Goal: Task Accomplishment & Management: Manage account settings

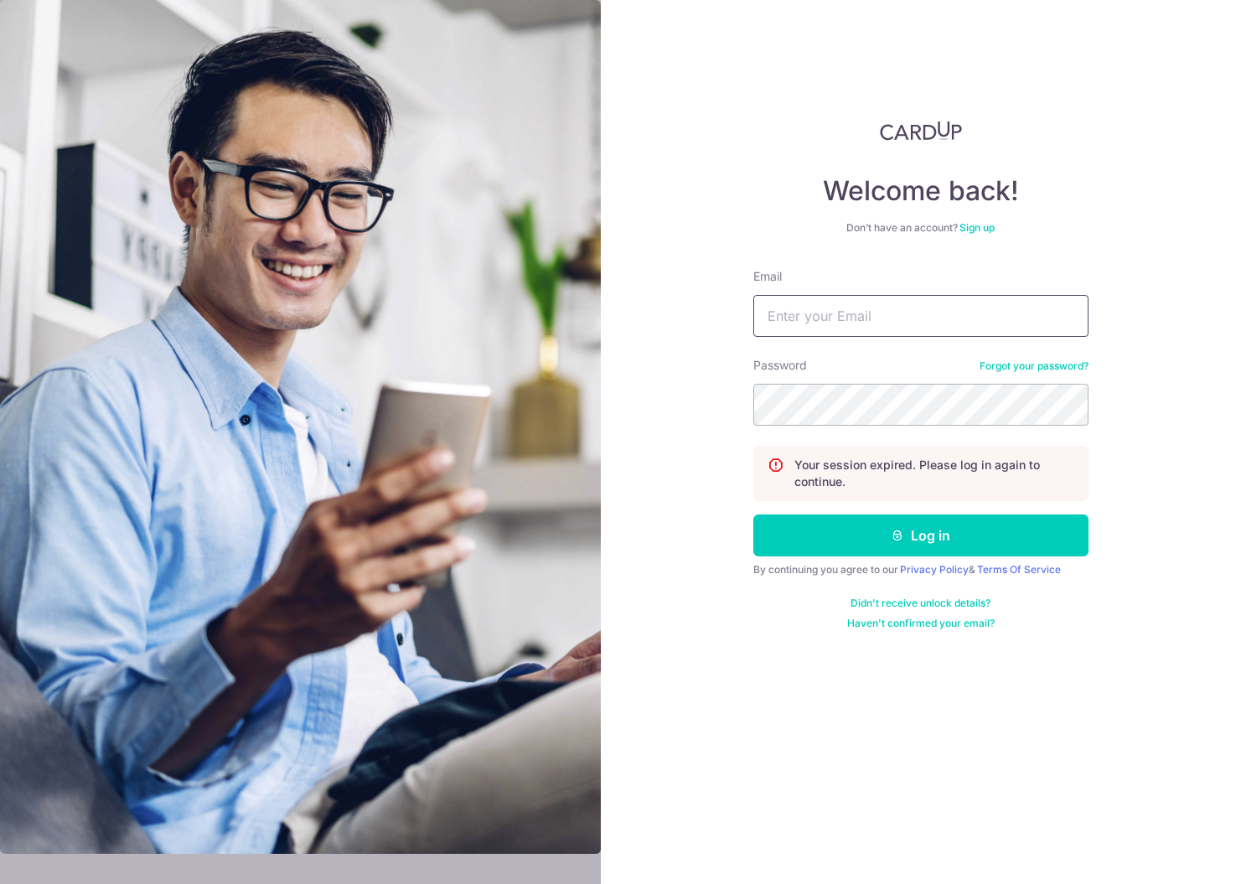
type input "[EMAIL_ADDRESS][DOMAIN_NAME]"
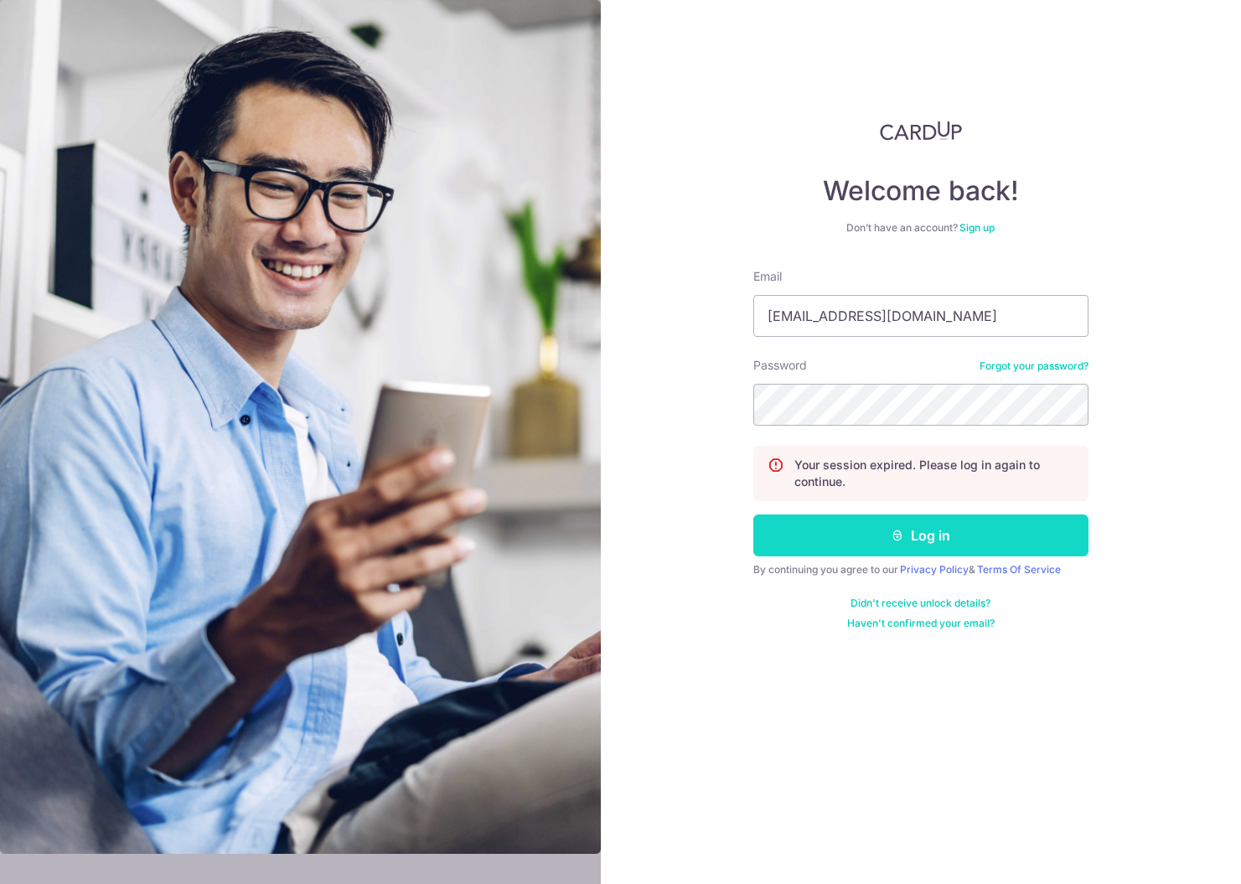
click at [820, 520] on button "Log in" at bounding box center [920, 536] width 335 height 42
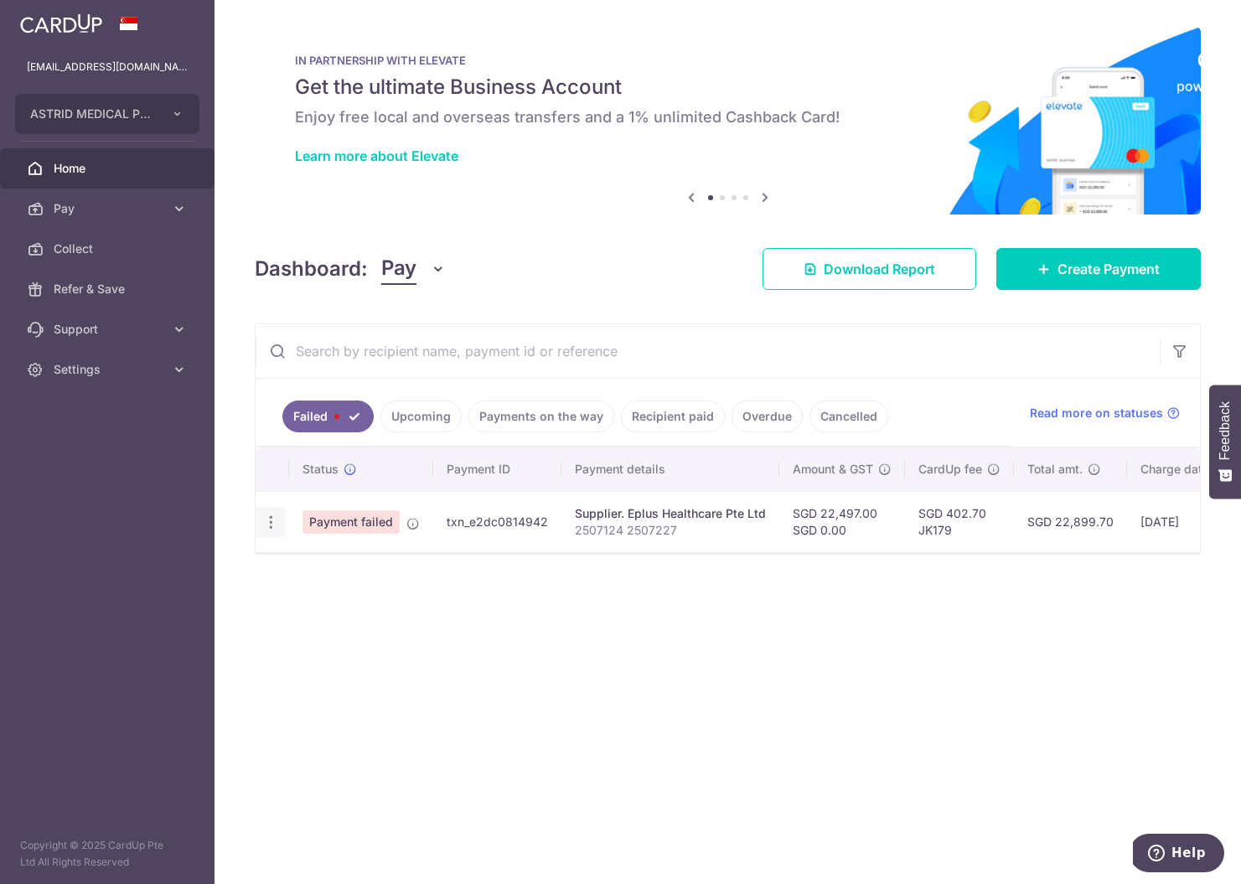
click at [277, 525] on icon "button" at bounding box center [271, 523] width 18 height 18
click at [299, 563] on link "Update payment" at bounding box center [343, 568] width 174 height 40
radio input "true"
type input "22,497.00"
type input "0.00"
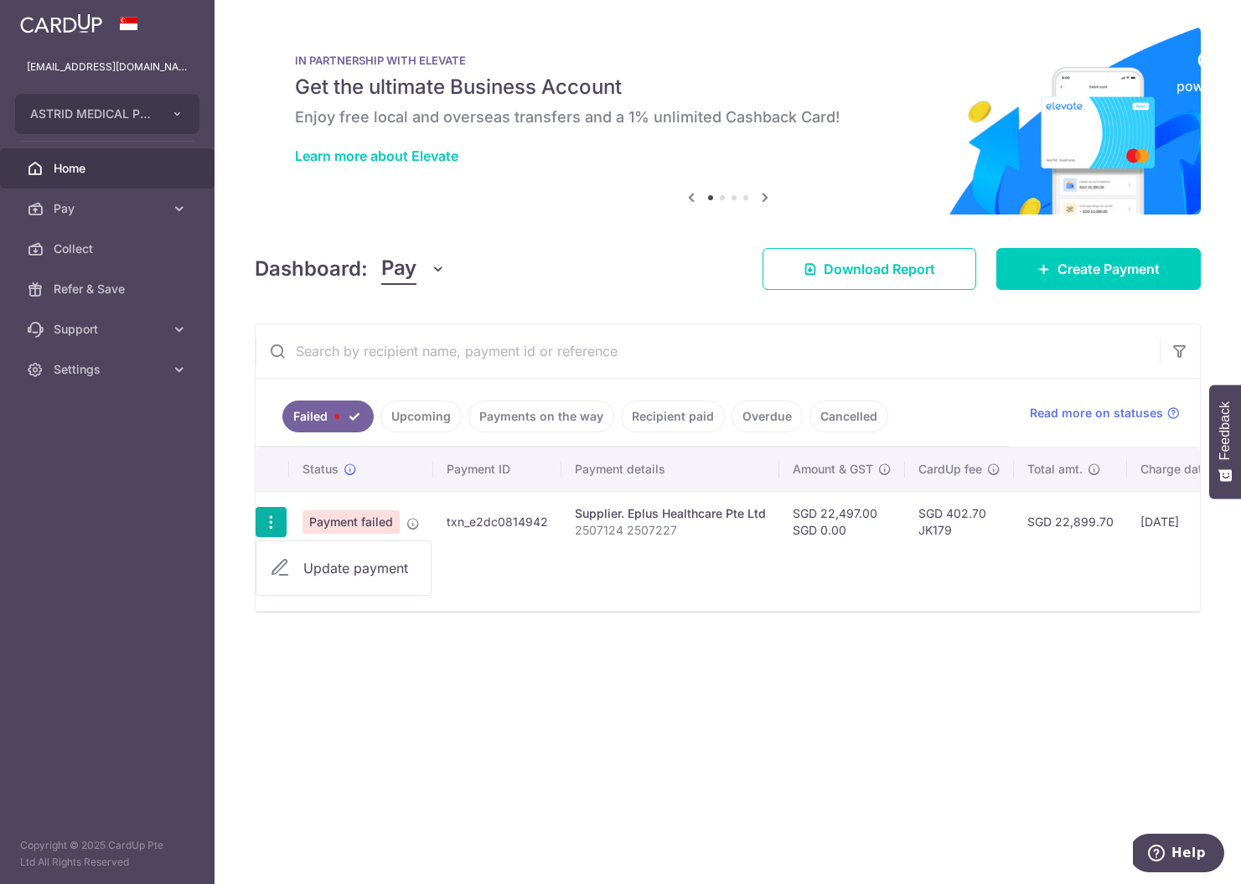
type input "2507124 2507227"
type input "JK179"
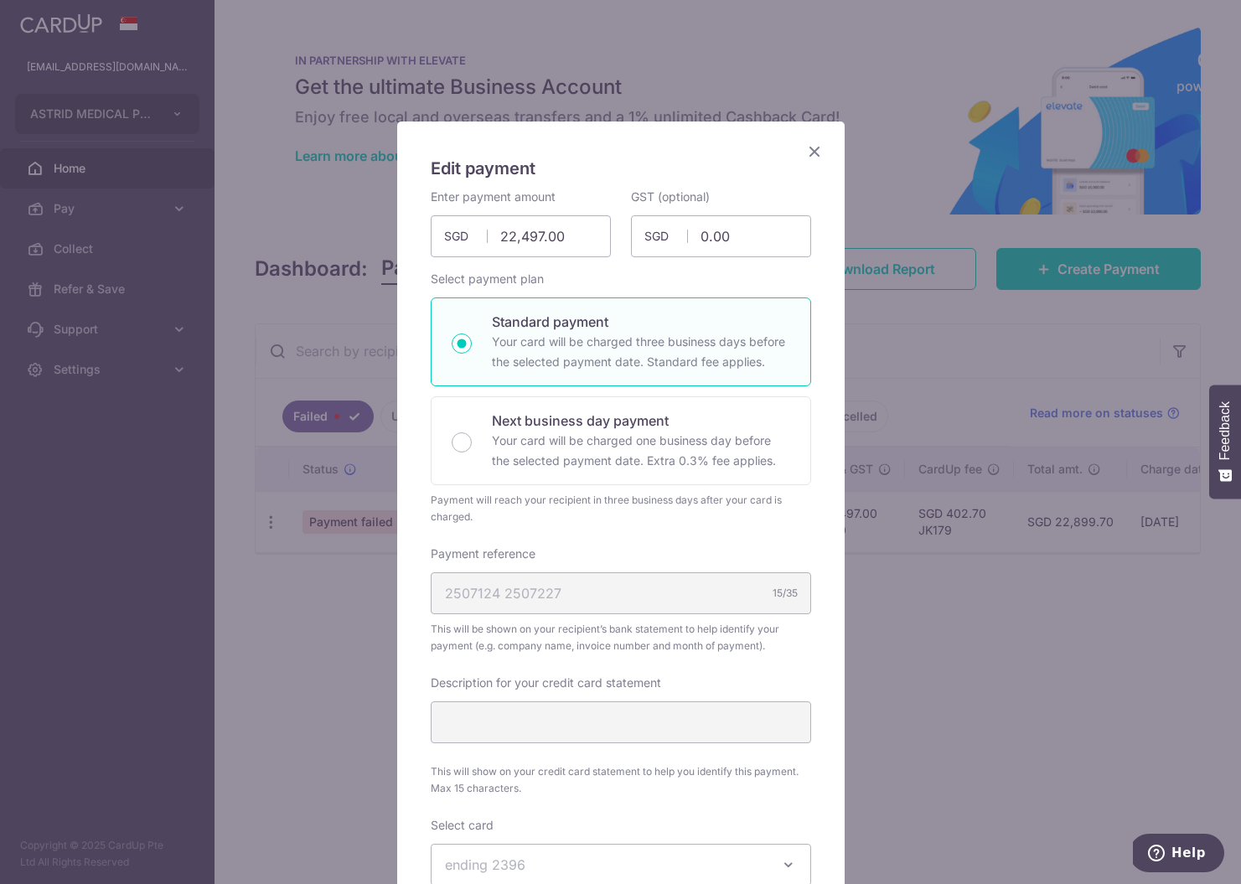
scroll to position [615, 0]
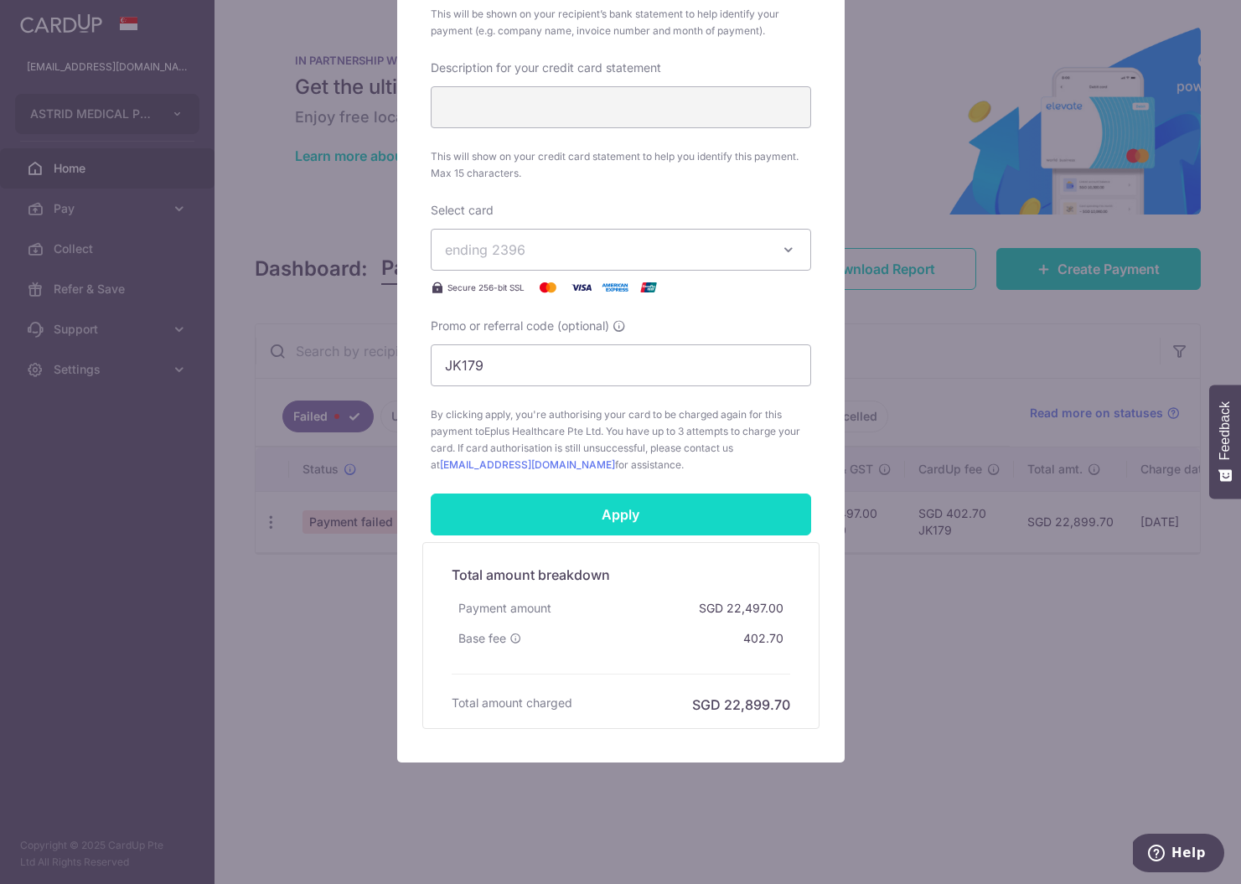
click at [569, 508] on input "Apply" at bounding box center [621, 515] width 380 height 42
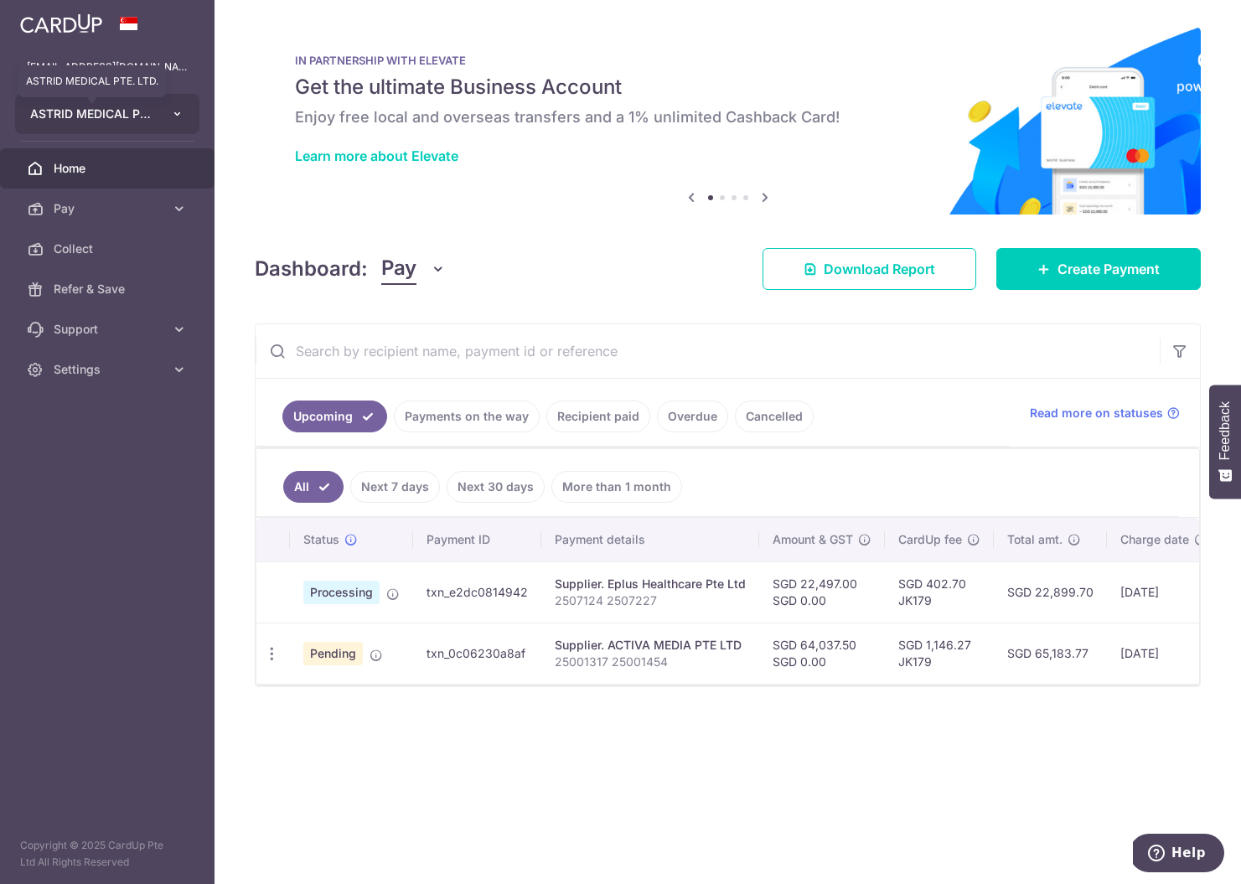
click at [150, 113] on span "ASTRID MEDICAL PTE. LTD." at bounding box center [92, 114] width 124 height 17
click at [82, 375] on span "Settings" at bounding box center [109, 369] width 111 height 17
click at [78, 452] on span "Logout" at bounding box center [109, 450] width 111 height 17
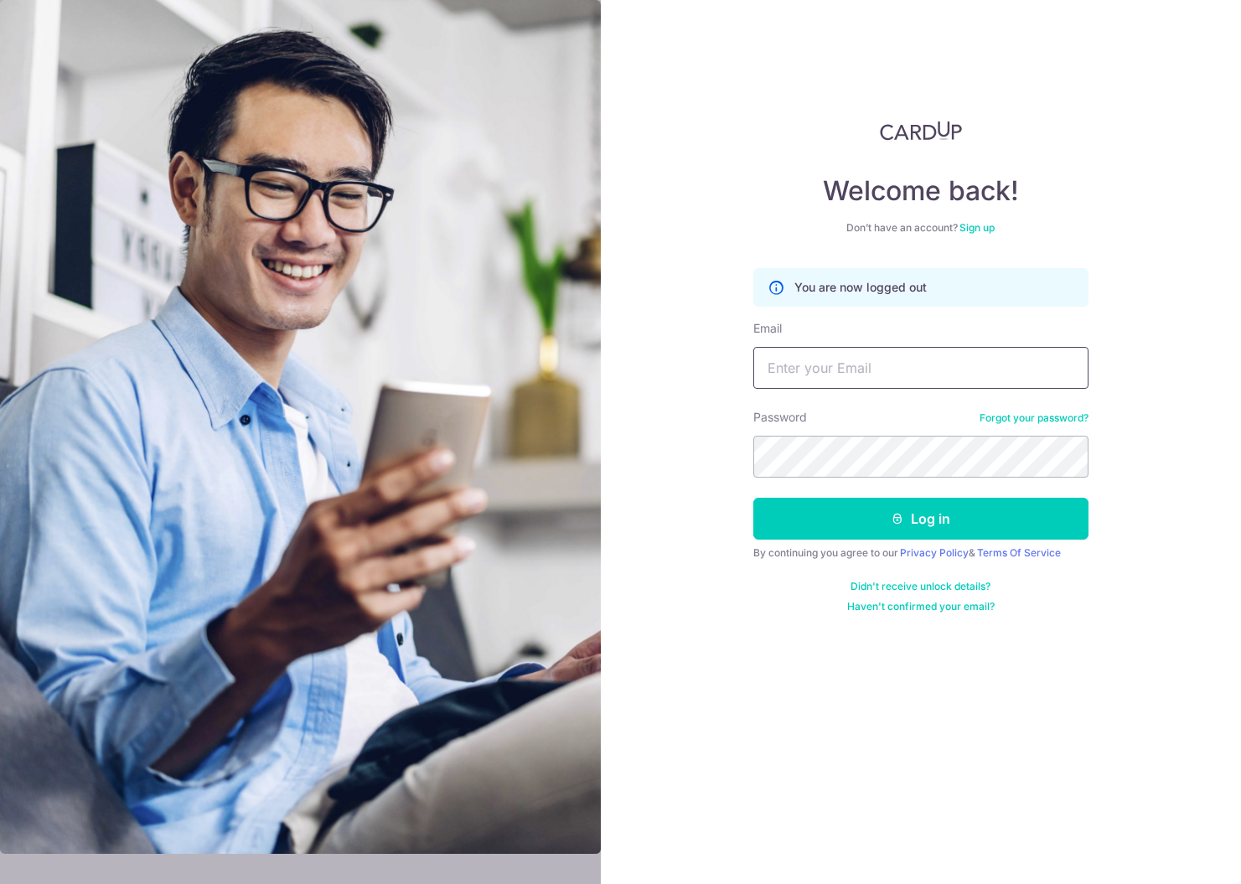
type input "[EMAIL_ADDRESS][DOMAIN_NAME]"
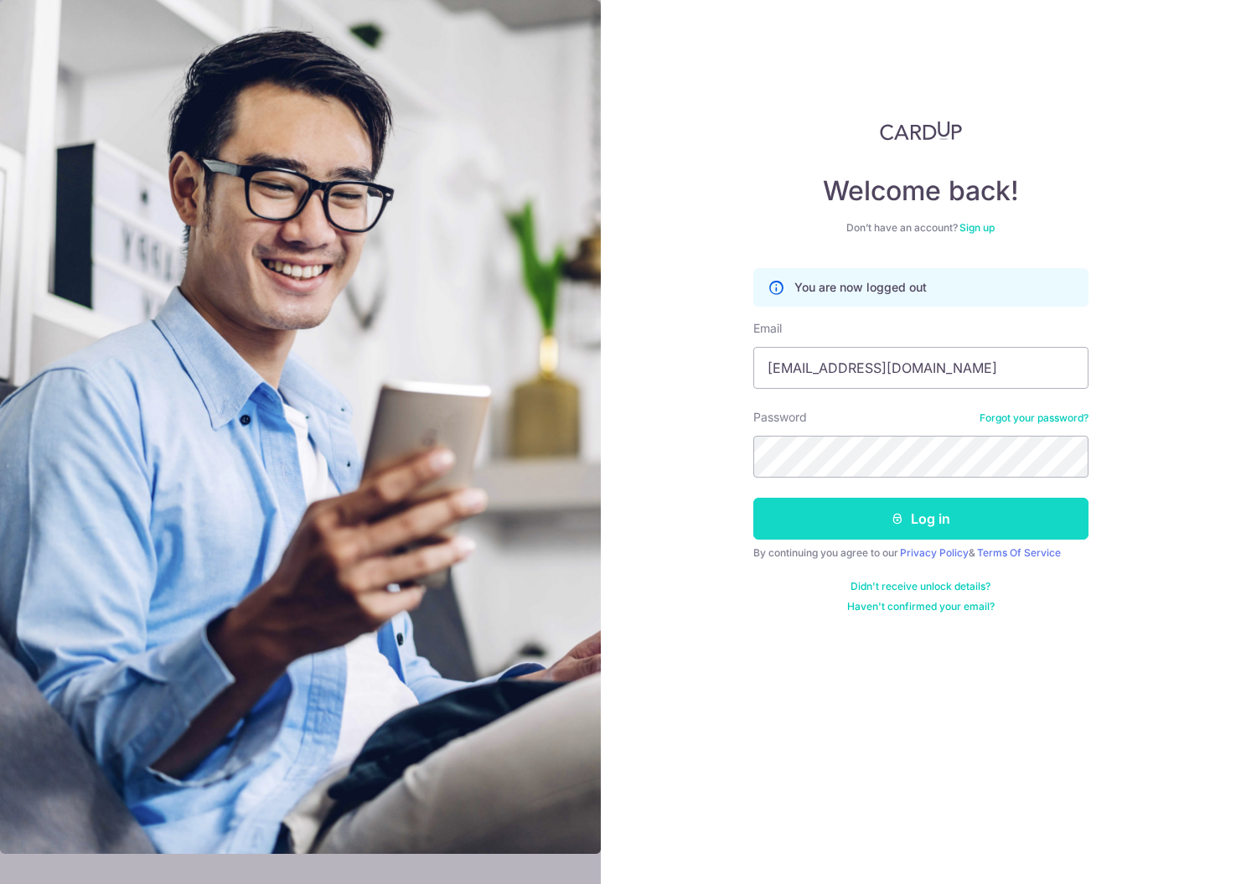
click at [827, 525] on button "Log in" at bounding box center [920, 519] width 335 height 42
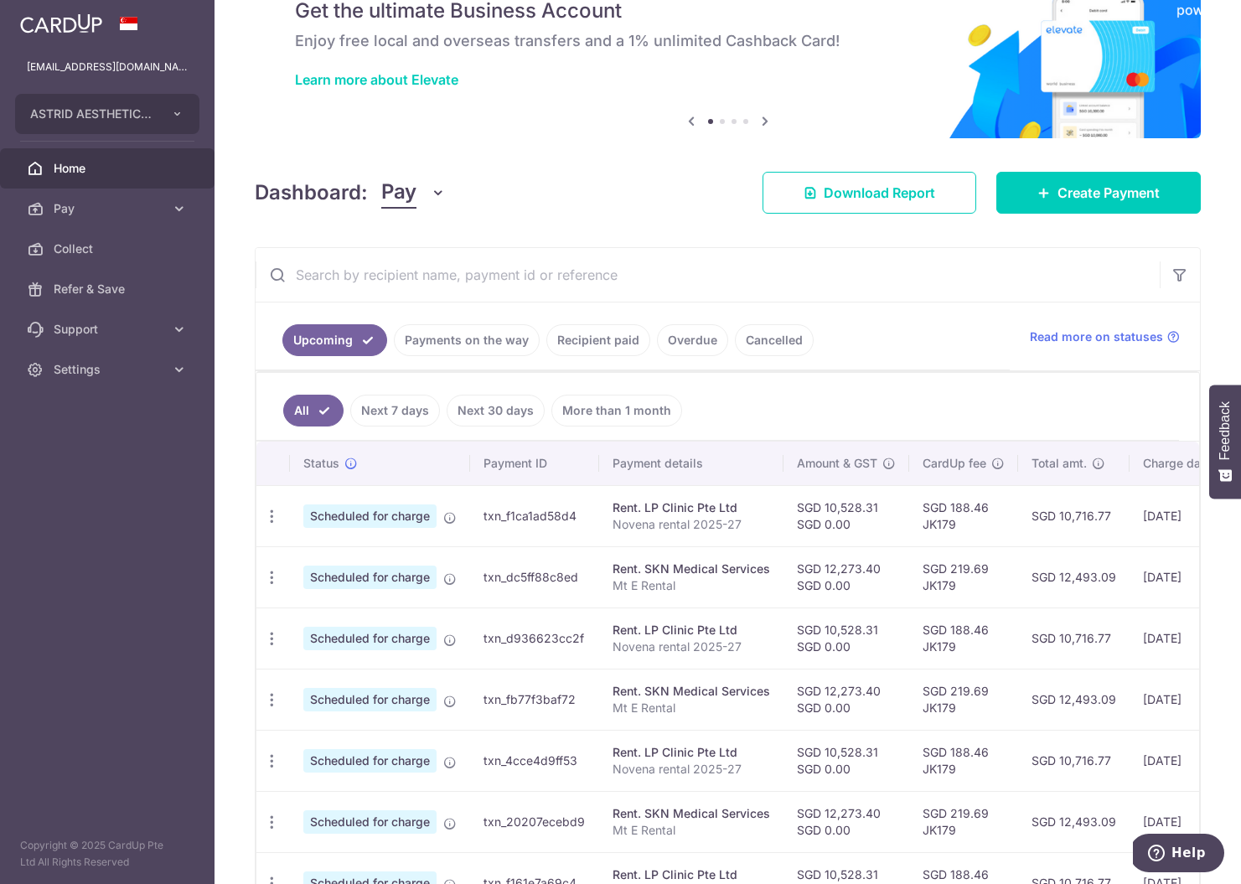
scroll to position [80, 0]
